Goal: Browse casually

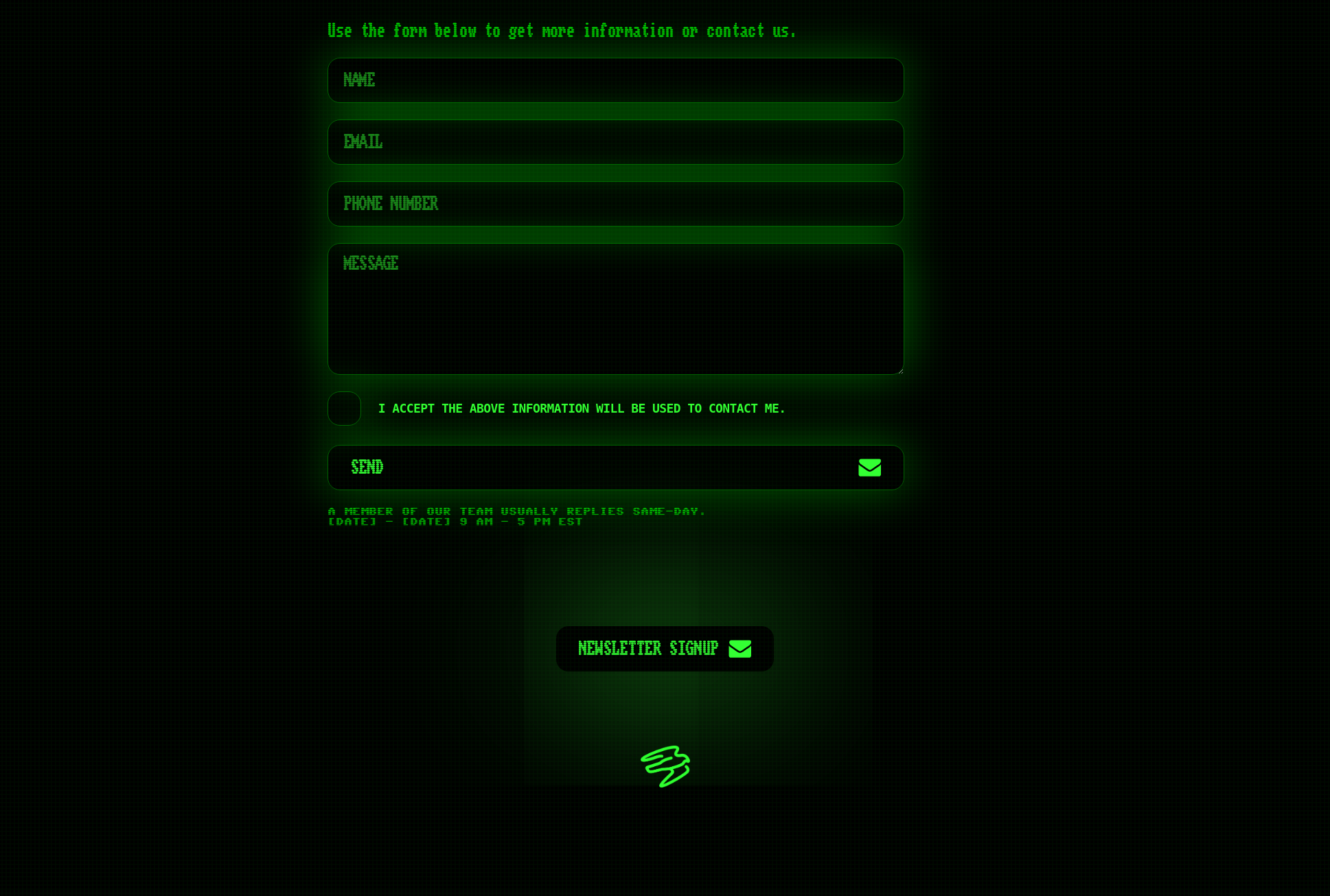
scroll to position [6910, 0]
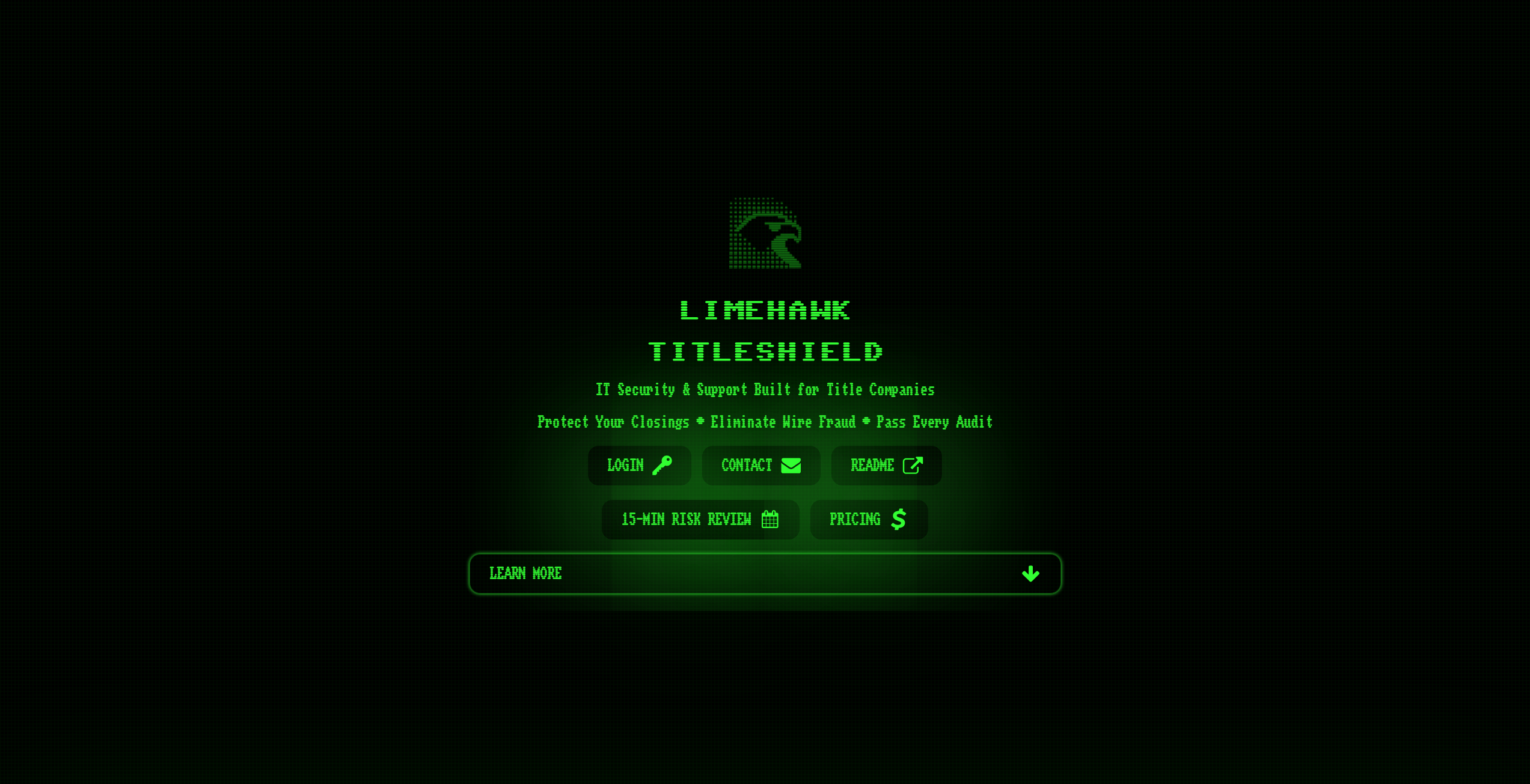
click at [408, 366] on div "Limehawk TitleShield IT Security & Support Built for Title Companies Protect Yo…" at bounding box center [765, 392] width 721 height 533
drag, startPoint x: 333, startPoint y: 39, endPoint x: 367, endPoint y: 87, distance: 58.8
click at [334, 39] on div "Limehawk TitleShield IT Security & Support Built for Title Companies Protect Yo…" at bounding box center [765, 392] width 1530 height 784
